Goal: Transaction & Acquisition: Purchase product/service

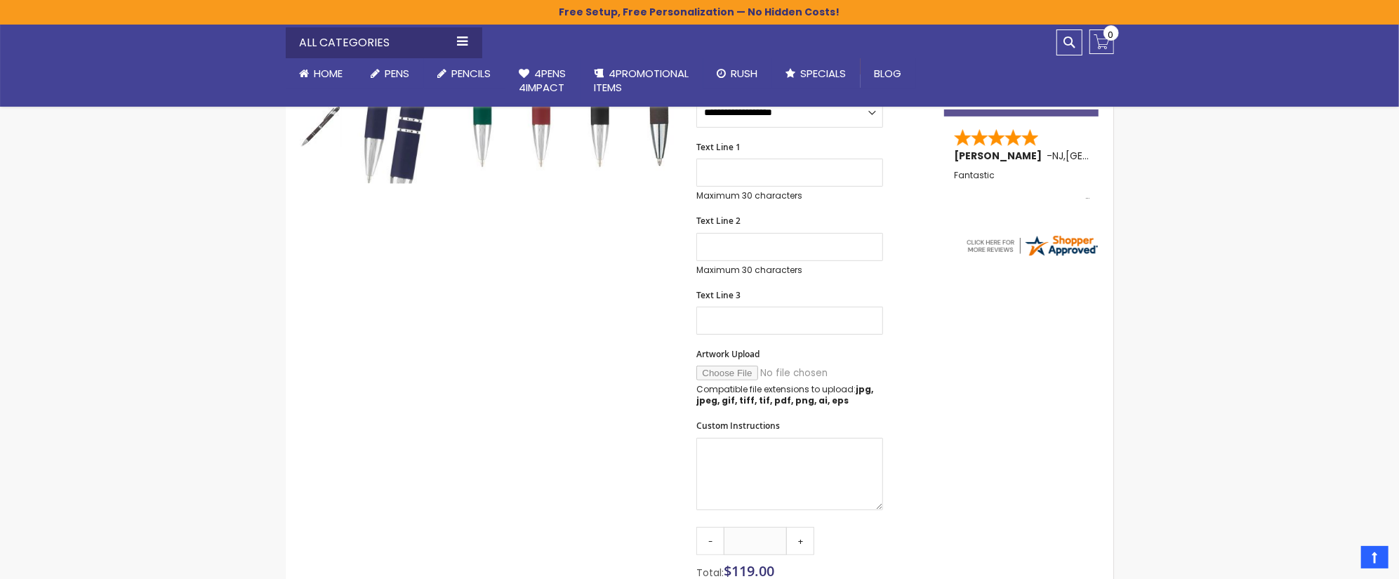
scroll to position [420, 0]
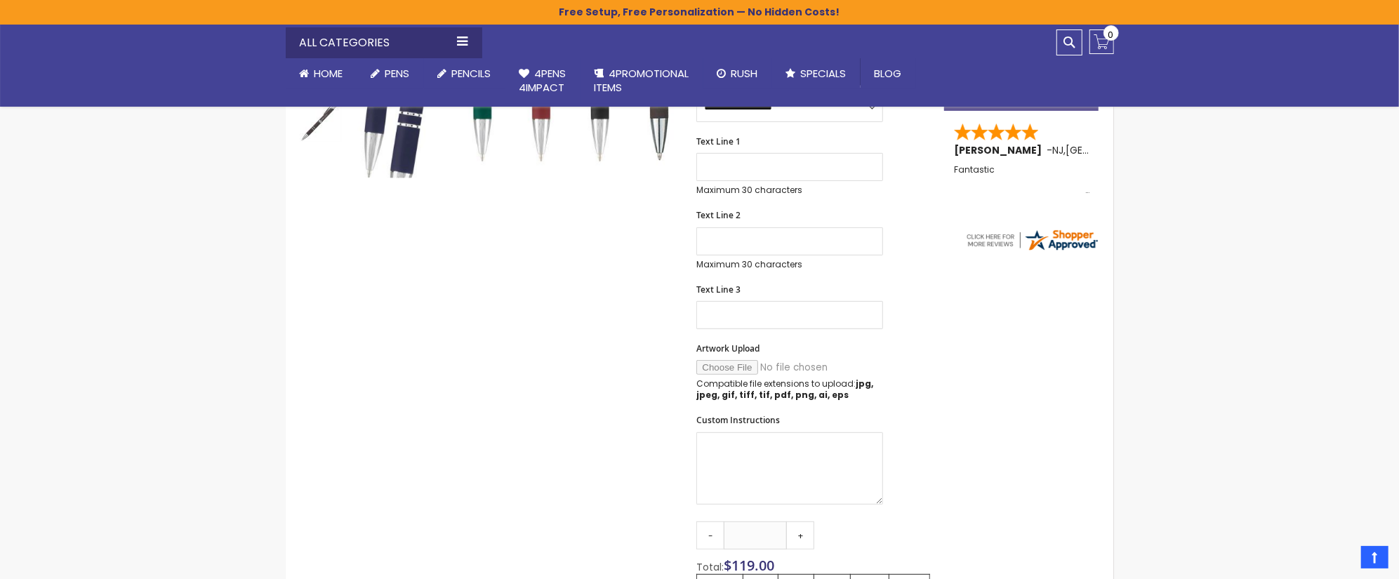
click at [742, 414] on span "Custom Instructions" at bounding box center [738, 420] width 84 height 12
click at [742, 432] on textarea "Custom Instructions" at bounding box center [789, 468] width 187 height 72
click at [742, 414] on span "Custom Instructions" at bounding box center [738, 420] width 84 height 12
click at [742, 432] on textarea "Custom Instructions" at bounding box center [789, 468] width 187 height 72
click at [741, 417] on span "Custom Instructions" at bounding box center [738, 420] width 84 height 12
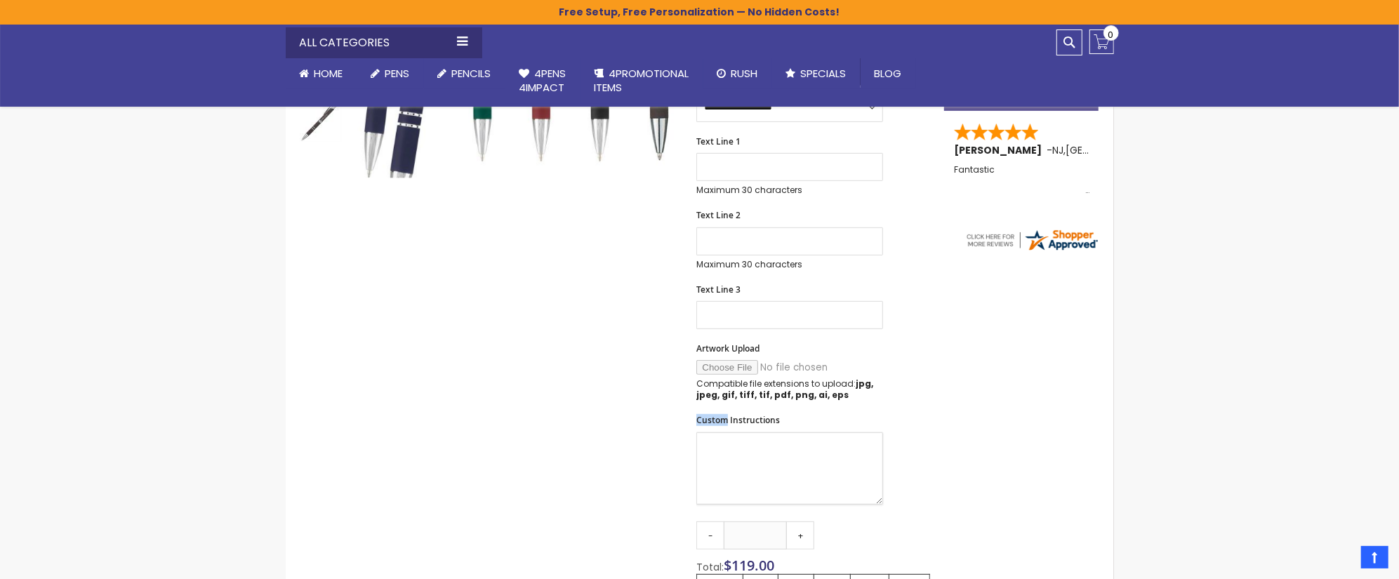
click at [741, 432] on textarea "Custom Instructions" at bounding box center [789, 468] width 187 height 72
click at [741, 417] on span "Custom Instructions" at bounding box center [738, 420] width 84 height 12
click at [741, 432] on textarea "Custom Instructions" at bounding box center [789, 468] width 187 height 72
click at [741, 417] on span "Custom Instructions" at bounding box center [738, 420] width 84 height 12
click at [741, 432] on textarea "Custom Instructions" at bounding box center [789, 468] width 187 height 72
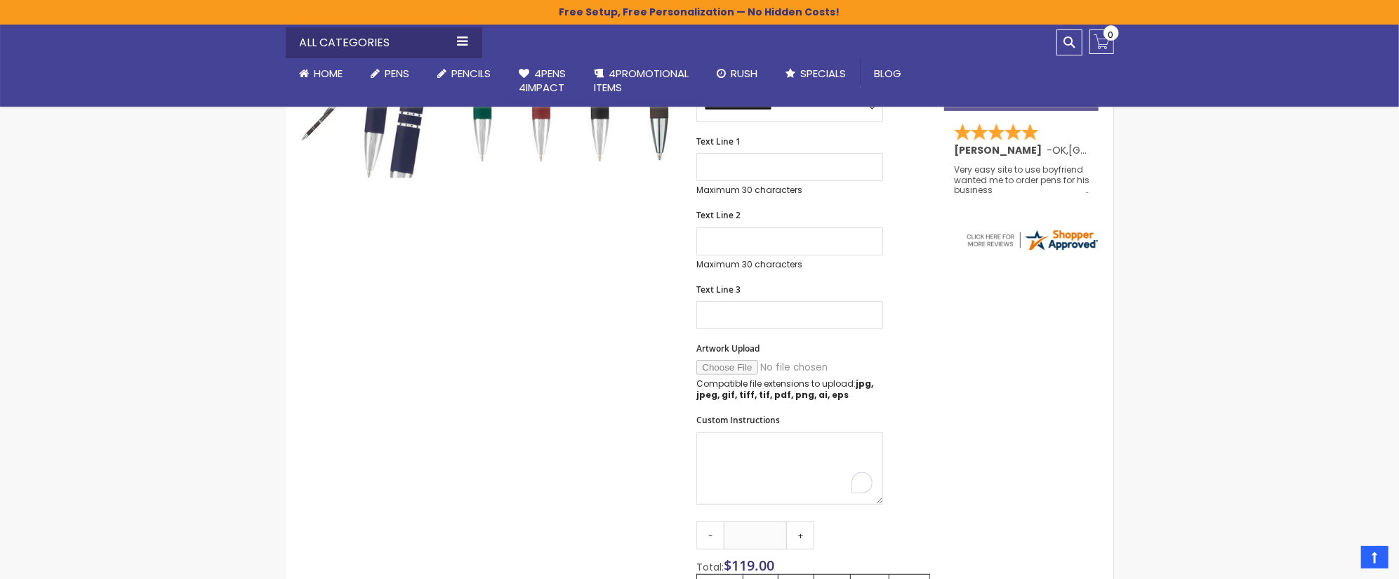
click at [741, 417] on span "Custom Instructions" at bounding box center [738, 420] width 84 height 12
click at [741, 432] on textarea "Custom Instructions" at bounding box center [789, 468] width 187 height 72
click at [741, 417] on span "Custom Instructions" at bounding box center [738, 420] width 84 height 12
click at [741, 432] on textarea "Custom Instructions" at bounding box center [789, 468] width 187 height 72
click at [741, 417] on span "Custom Instructions" at bounding box center [738, 420] width 84 height 12
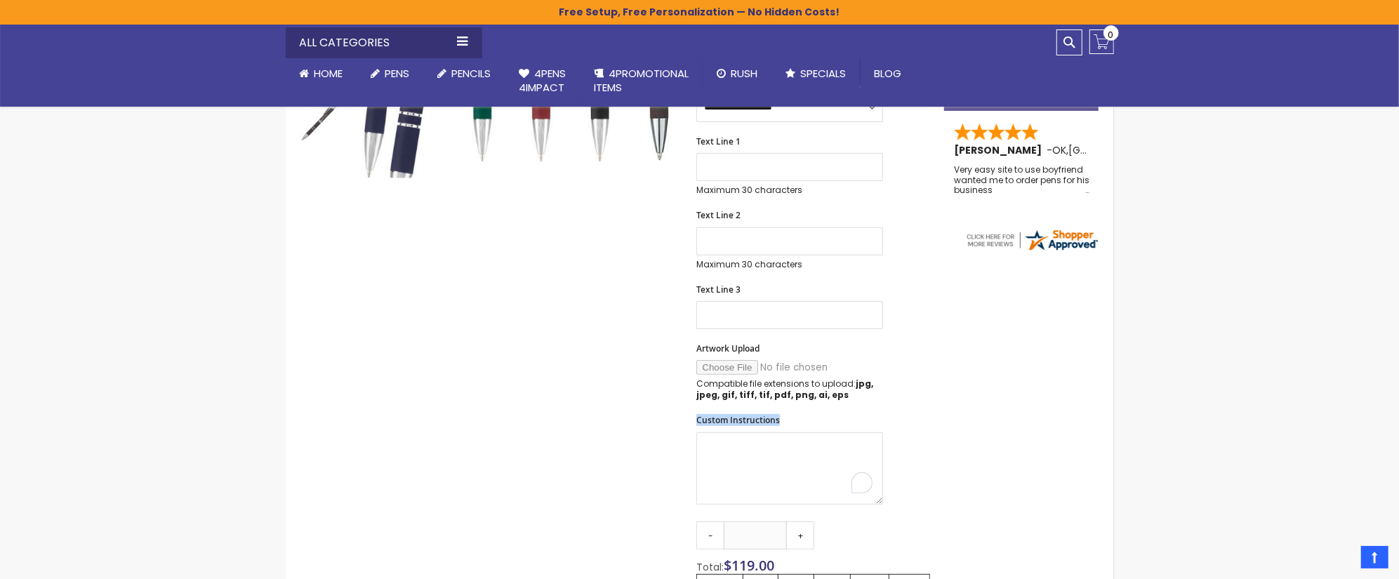
click at [741, 432] on textarea "Custom Instructions" at bounding box center [789, 468] width 187 height 72
copy div "Custom Instructions"
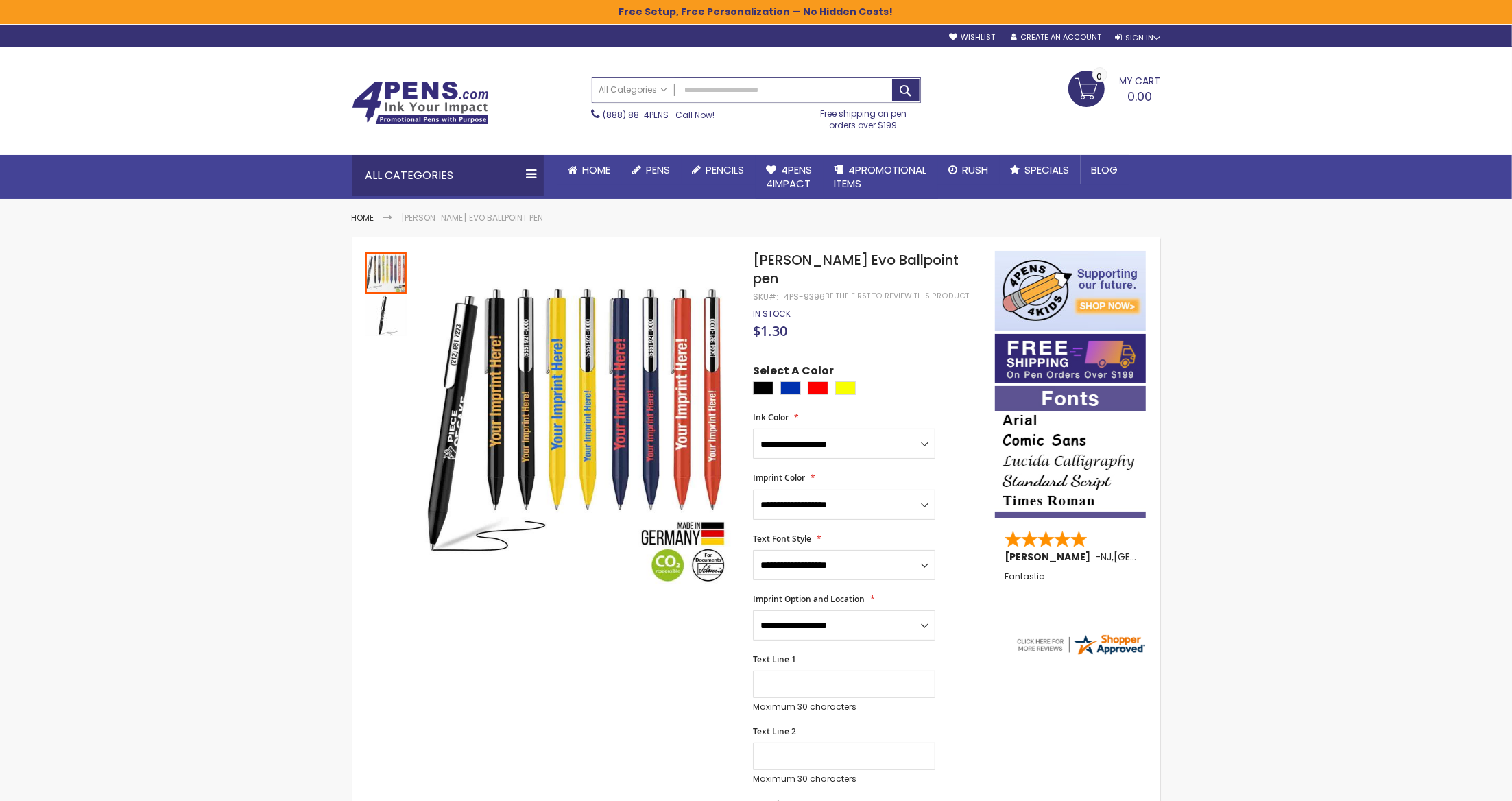
click at [826, 99] on input "Search" at bounding box center [755, 90] width 327 height 24
type input "******"
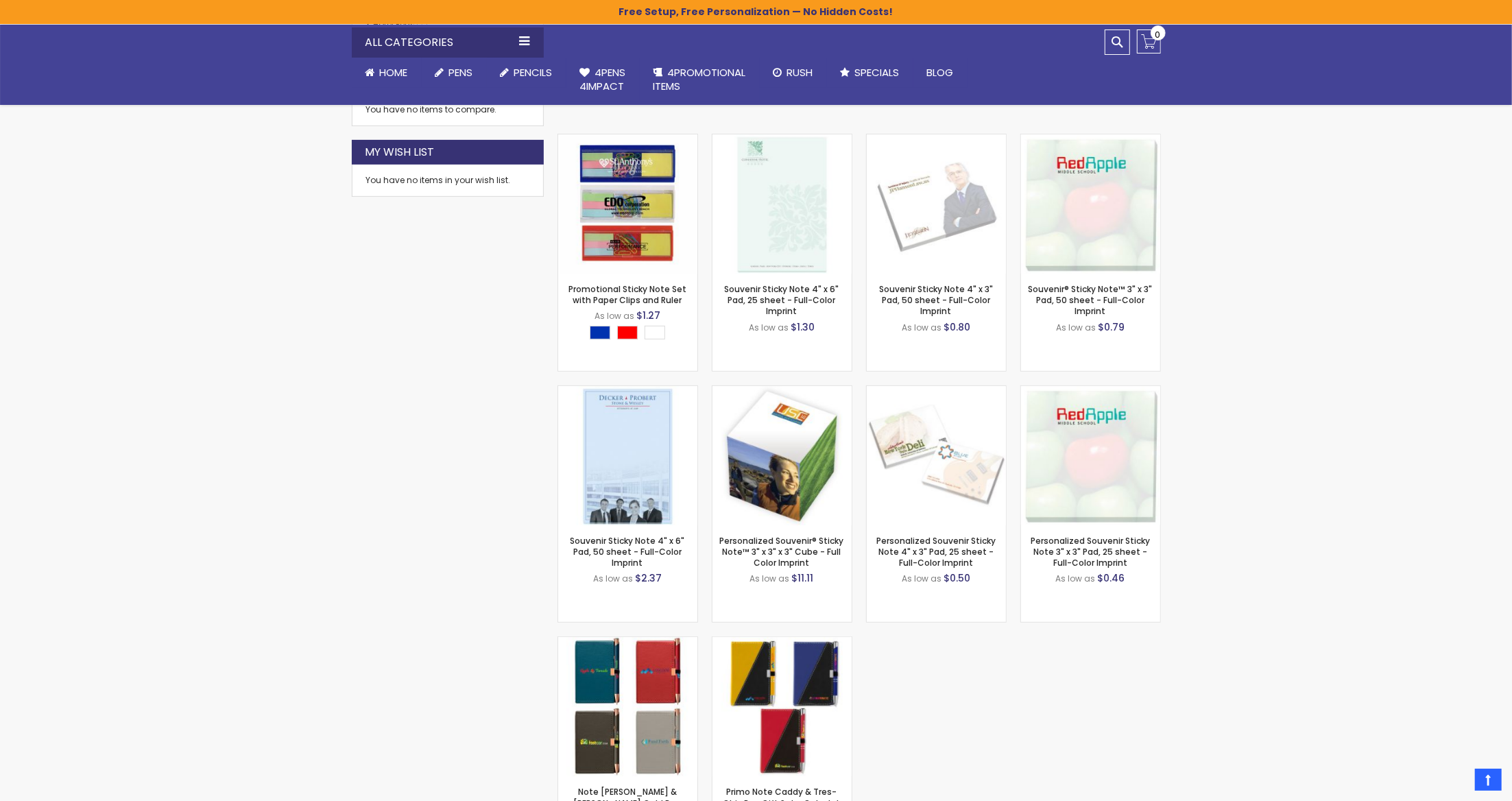
scroll to position [420, 0]
click at [1098, 222] on img at bounding box center [1090, 203] width 139 height 139
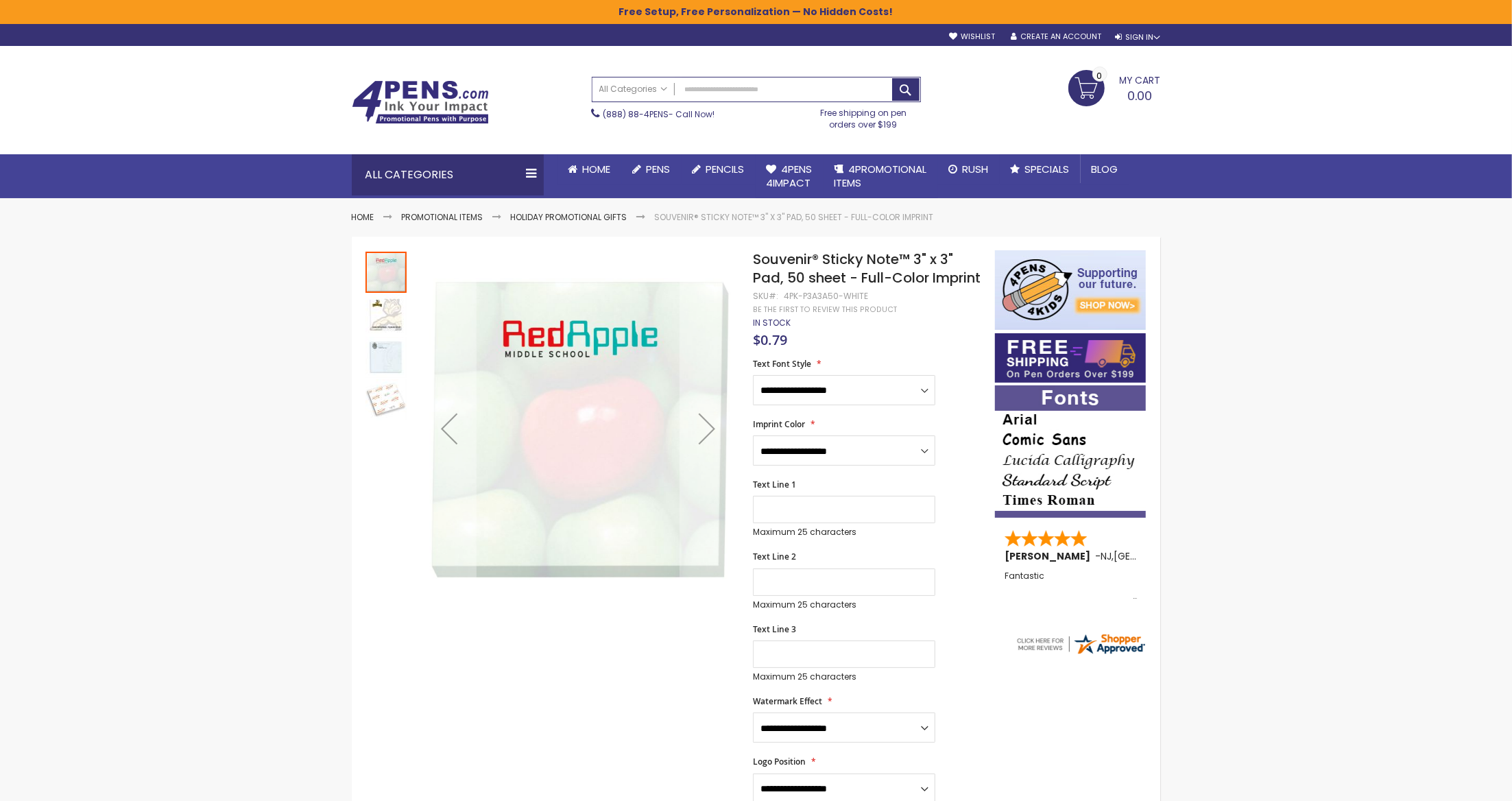
click at [385, 357] on img at bounding box center [386, 358] width 41 height 41
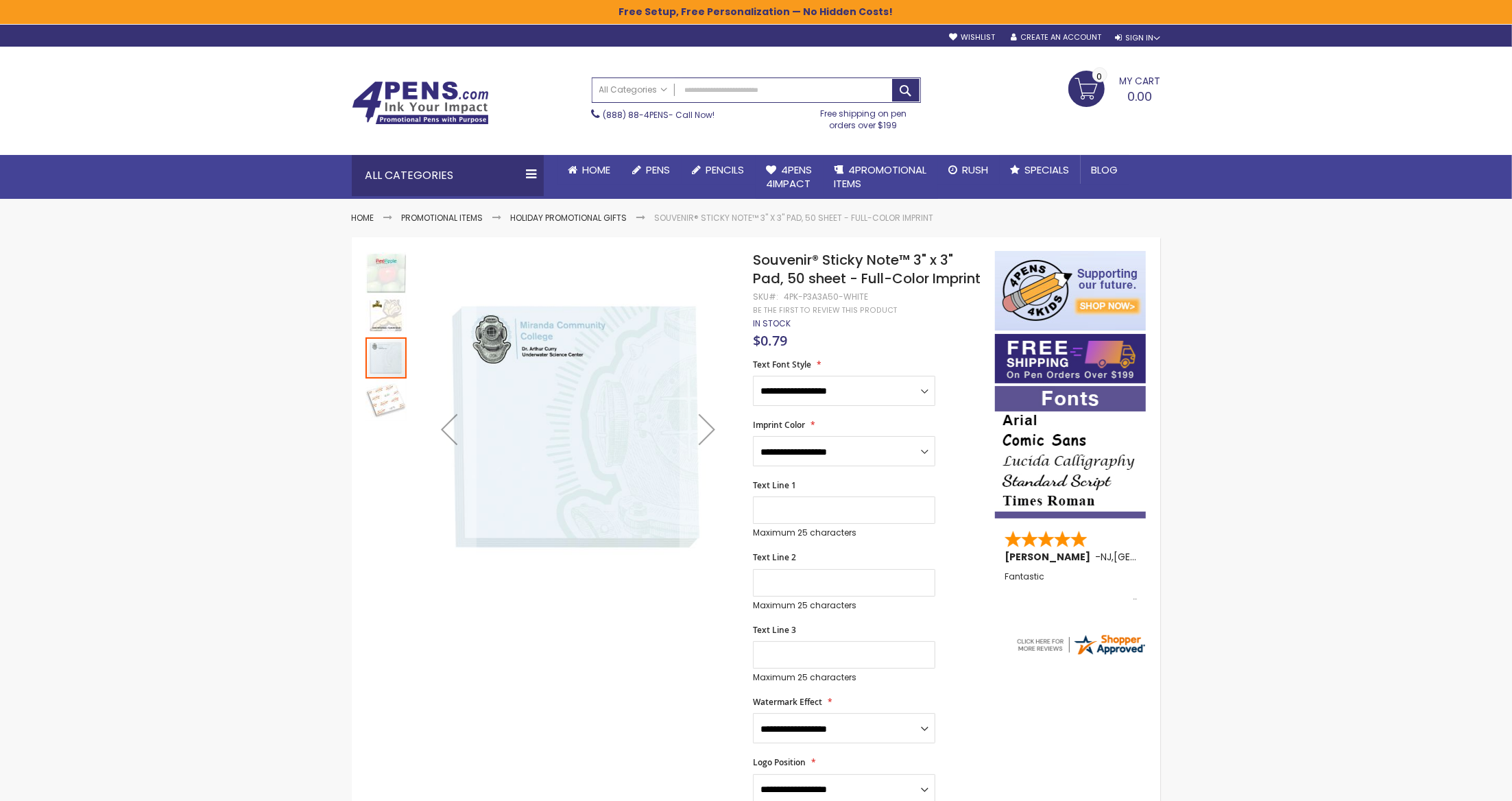
click at [385, 313] on img at bounding box center [386, 316] width 41 height 41
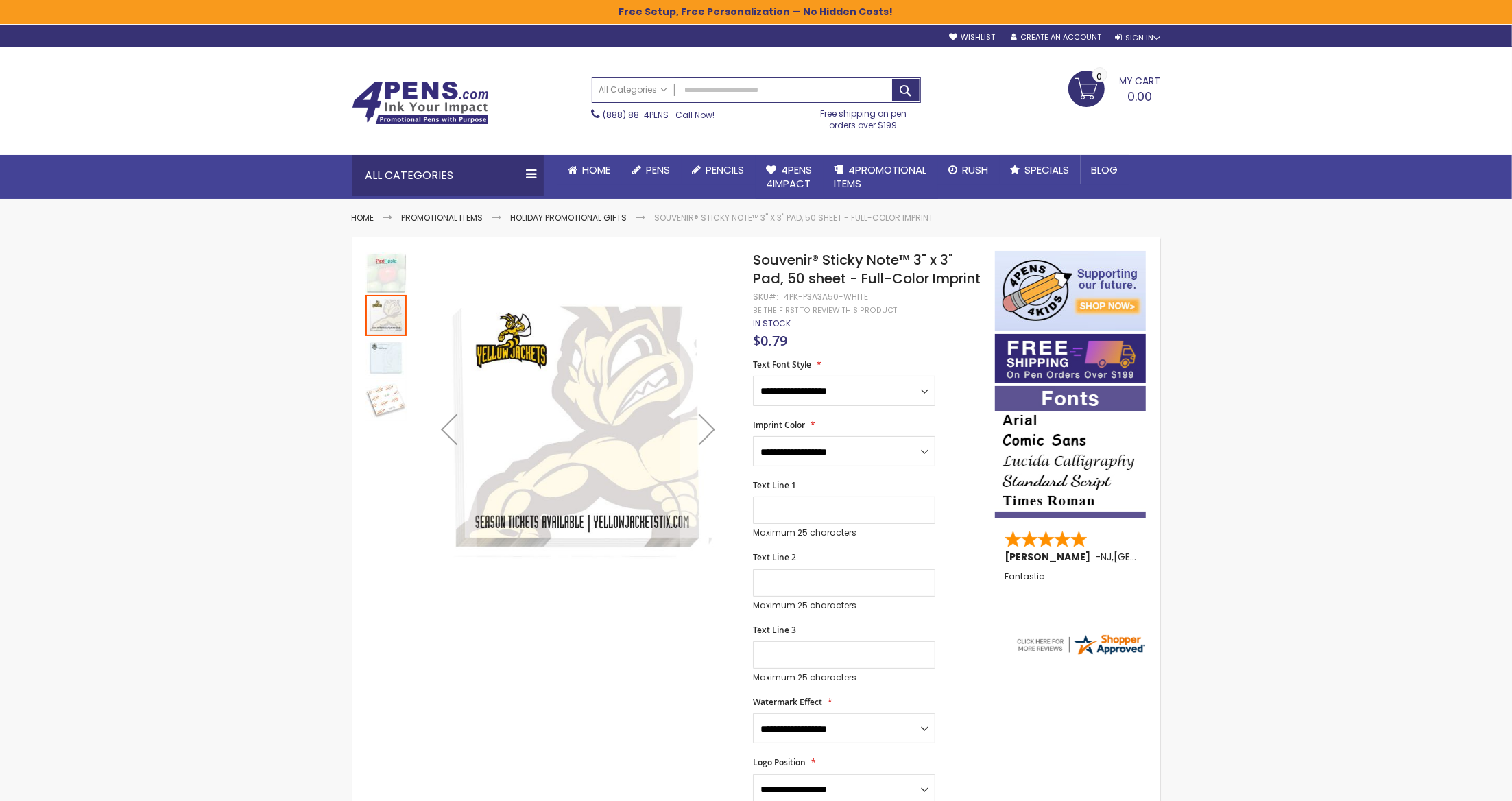
click at [378, 400] on img at bounding box center [386, 400] width 41 height 41
